Goal: Use online tool/utility: Utilize a website feature to perform a specific function

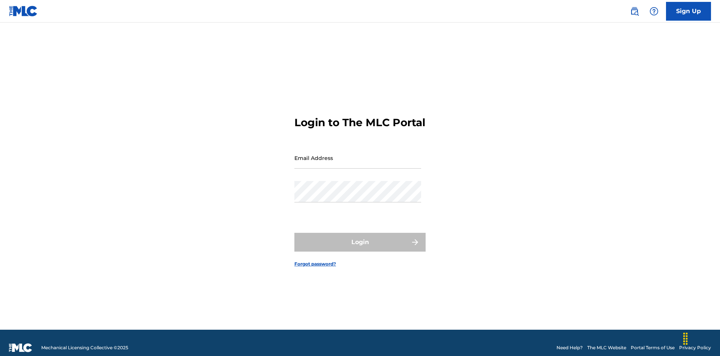
scroll to position [10, 0]
click at [358, 154] on input "Email Address" at bounding box center [357, 157] width 127 height 21
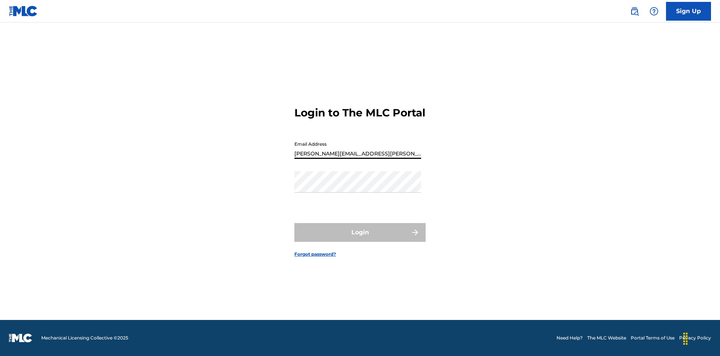
type input "[PERSON_NAME][EMAIL_ADDRESS][PERSON_NAME][DOMAIN_NAME]"
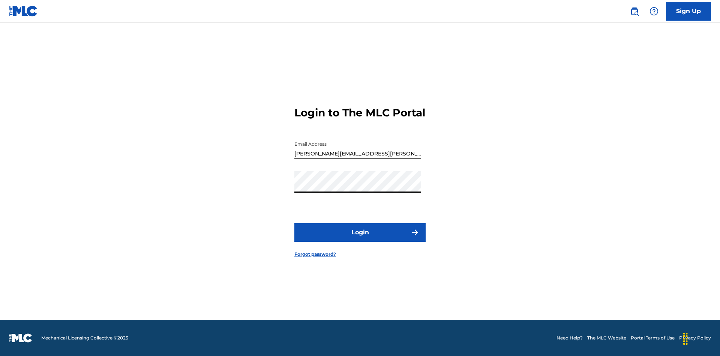
click at [360, 239] on button "Login" at bounding box center [359, 232] width 131 height 19
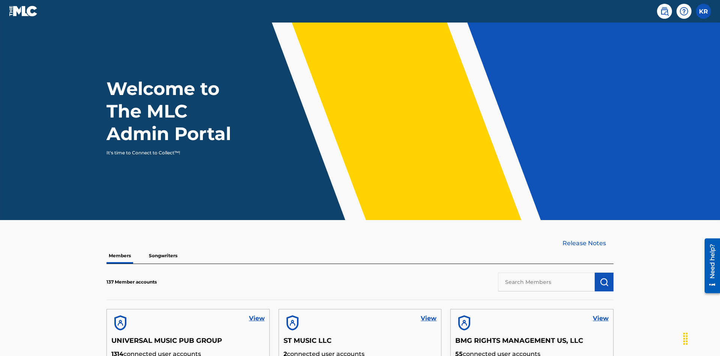
click at [546, 272] on input "text" at bounding box center [546, 281] width 97 height 19
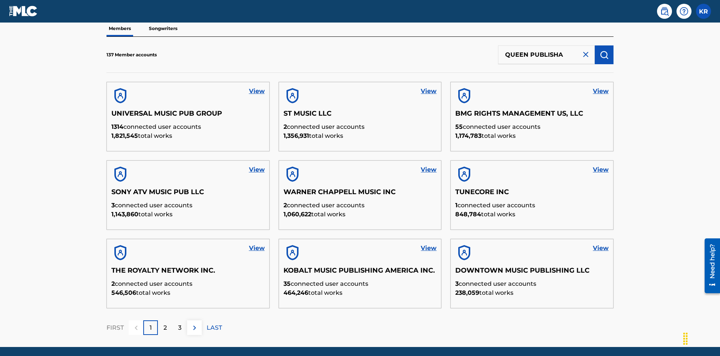
type input "QUEEN PUBLISHA"
click at [604, 50] on img "submit" at bounding box center [604, 54] width 9 height 9
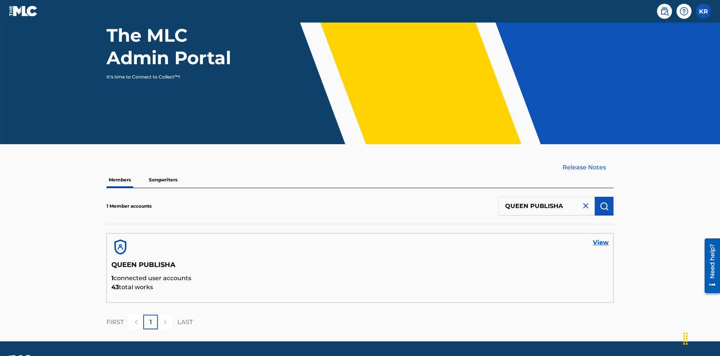
click at [601, 238] on link "View" at bounding box center [601, 242] width 16 height 9
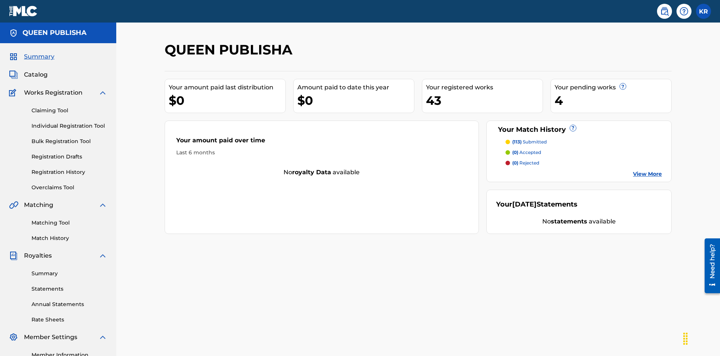
click at [69, 219] on link "Matching Tool" at bounding box center [70, 223] width 76 height 8
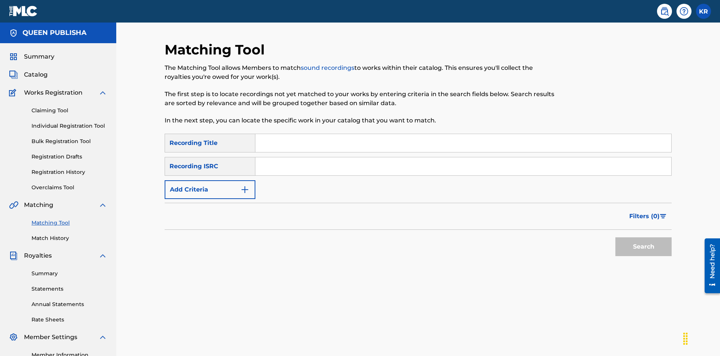
click at [463, 134] on input "Search Form" at bounding box center [463, 143] width 416 height 18
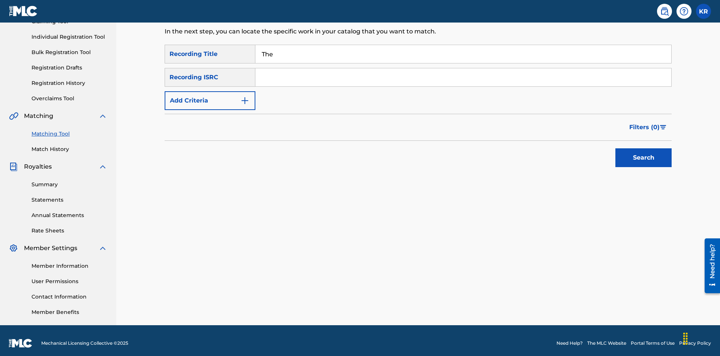
type input "The"
click at [644, 152] on button "Search" at bounding box center [643, 157] width 56 height 19
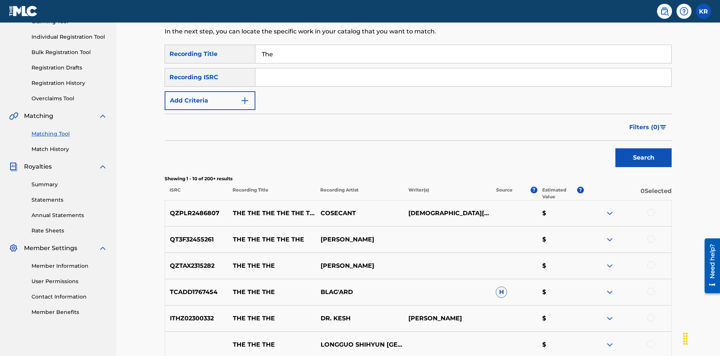
click at [463, 54] on input "The" at bounding box center [463, 54] width 416 height 18
click at [463, 68] on input "Search Form" at bounding box center [463, 77] width 416 height 18
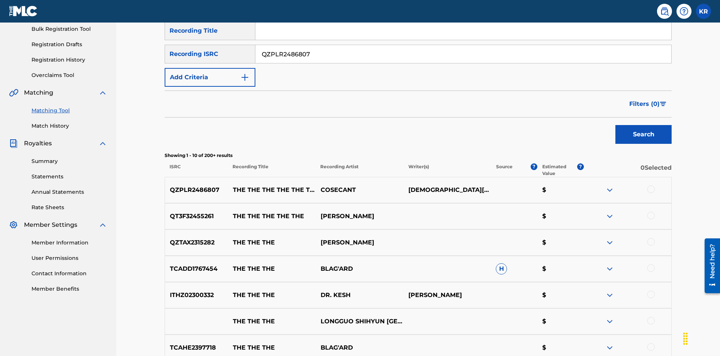
type input "QZPLR2486807"
click at [644, 125] on button "Search" at bounding box center [643, 134] width 56 height 19
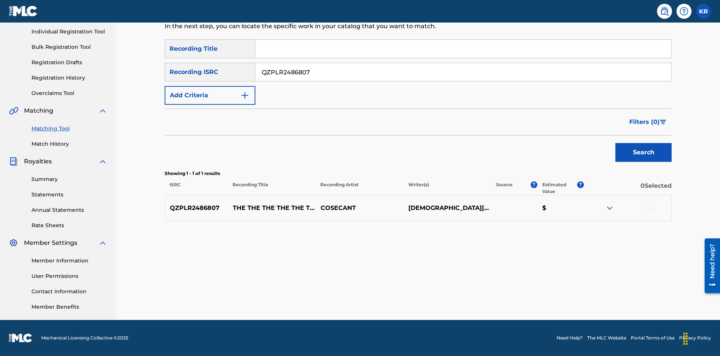
click at [651, 207] on div at bounding box center [651, 207] width 8 height 8
click at [527, 294] on button "Match 1 Group" at bounding box center [527, 294] width 83 height 19
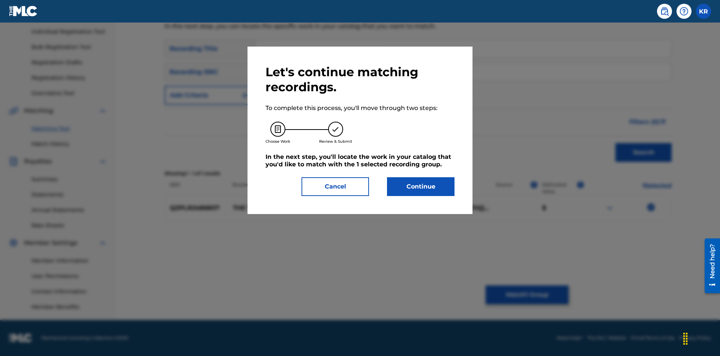
click at [421, 186] on button "Continue" at bounding box center [421, 186] width 68 height 19
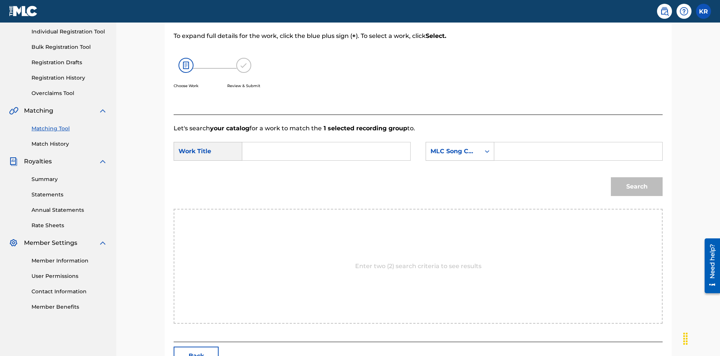
click at [326, 142] on input "Search Form" at bounding box center [326, 151] width 155 height 18
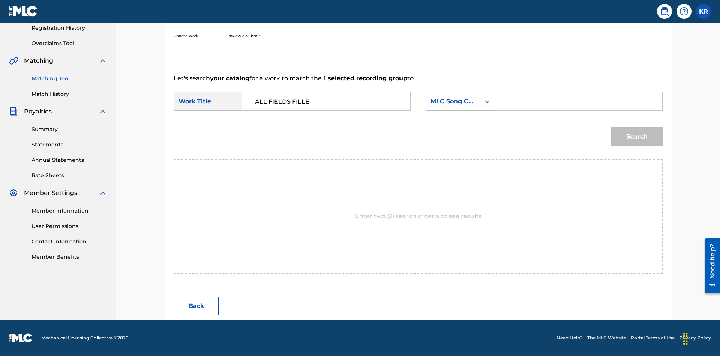
type input "ALL FIELDS FILLED"
